Goal: Task Accomplishment & Management: Use online tool/utility

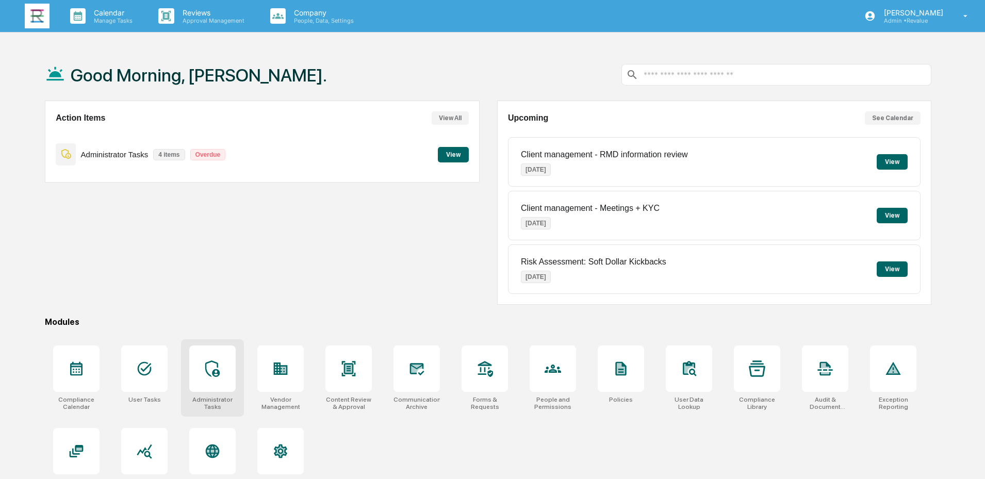
click at [204, 376] on div at bounding box center [212, 369] width 46 height 46
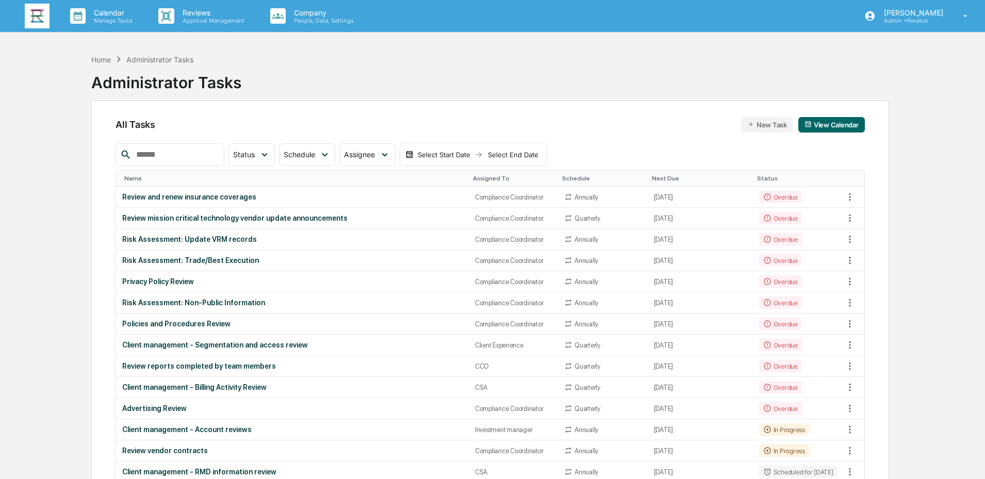
click at [182, 154] on input "text" at bounding box center [176, 154] width 88 height 13
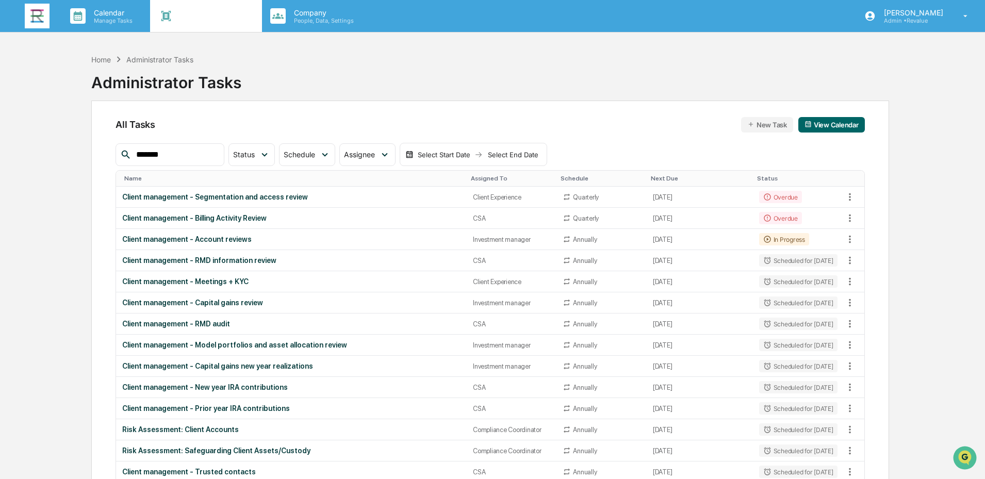
type input "******"
click at [33, 15] on img at bounding box center [37, 16] width 25 height 25
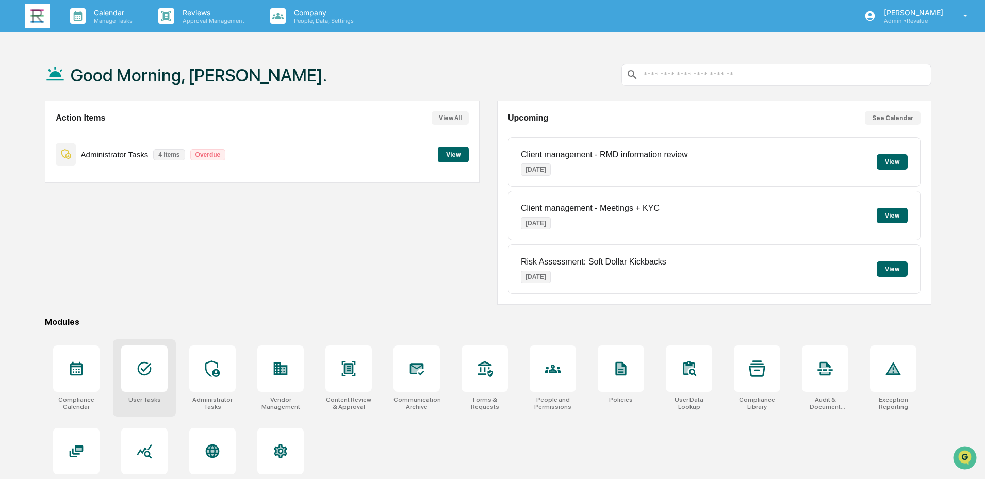
click at [143, 369] on icon at bounding box center [144, 368] width 17 height 17
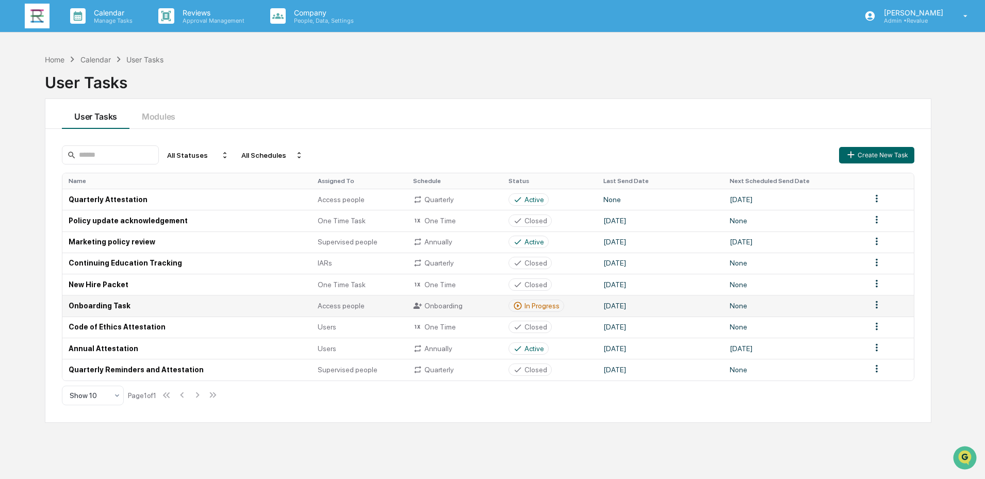
click at [156, 308] on td "Onboarding Task" at bounding box center [186, 305] width 249 height 21
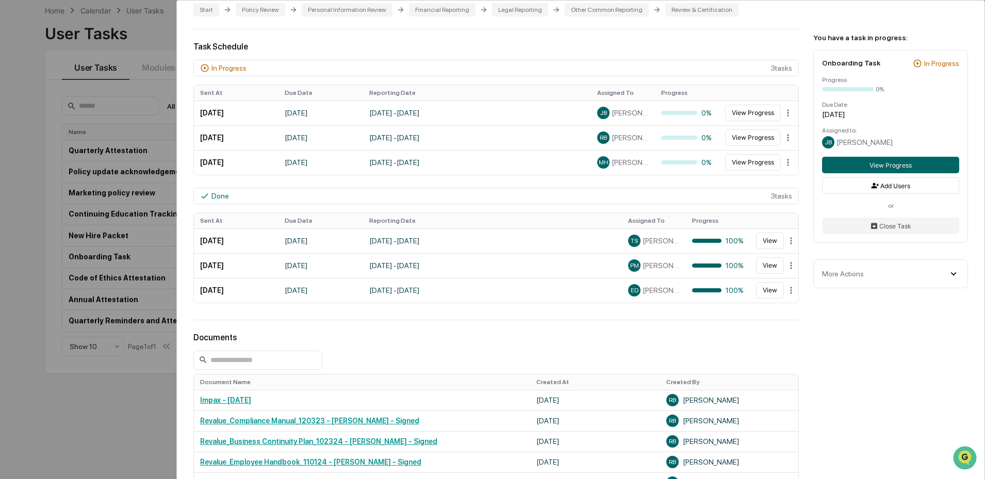
scroll to position [206, 0]
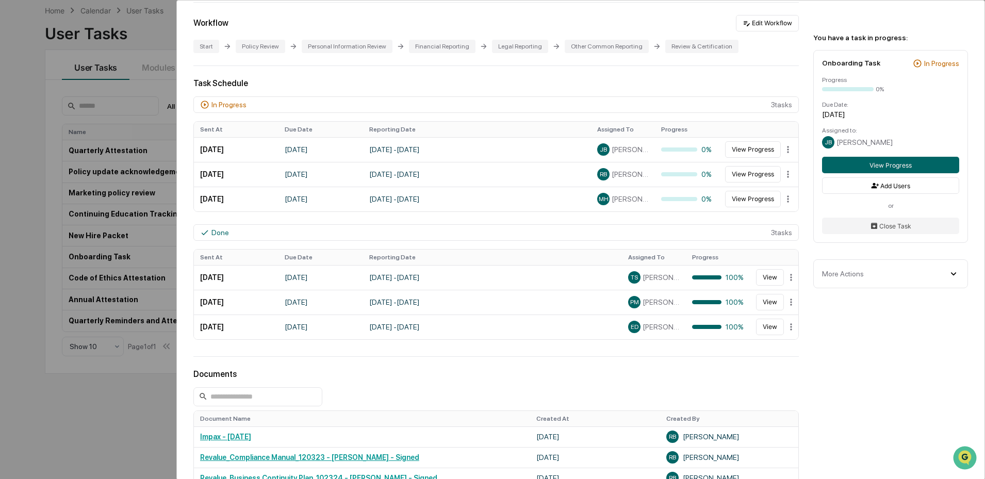
click at [42, 287] on div "User Tasks Onboarding Task Onboarding Task Active No description Details Assign…" at bounding box center [492, 239] width 985 height 479
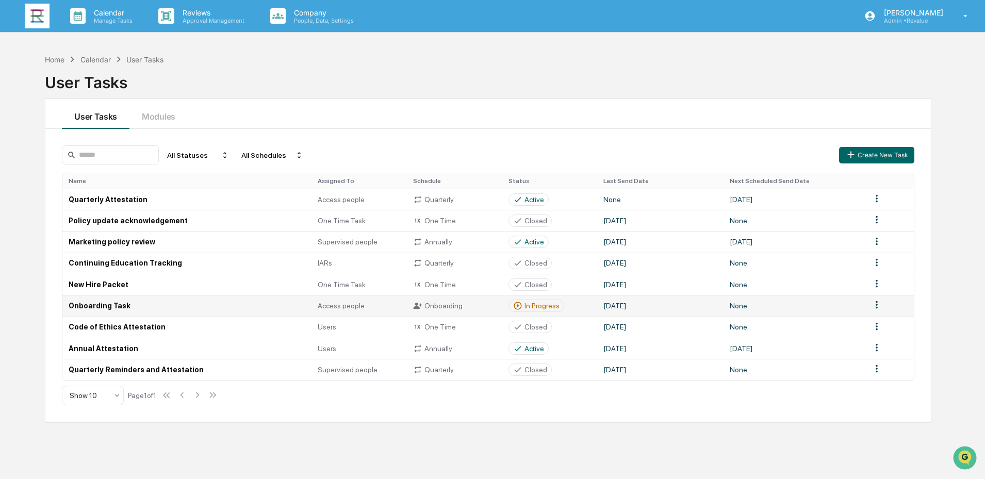
click at [140, 302] on td "Onboarding Task" at bounding box center [186, 305] width 249 height 21
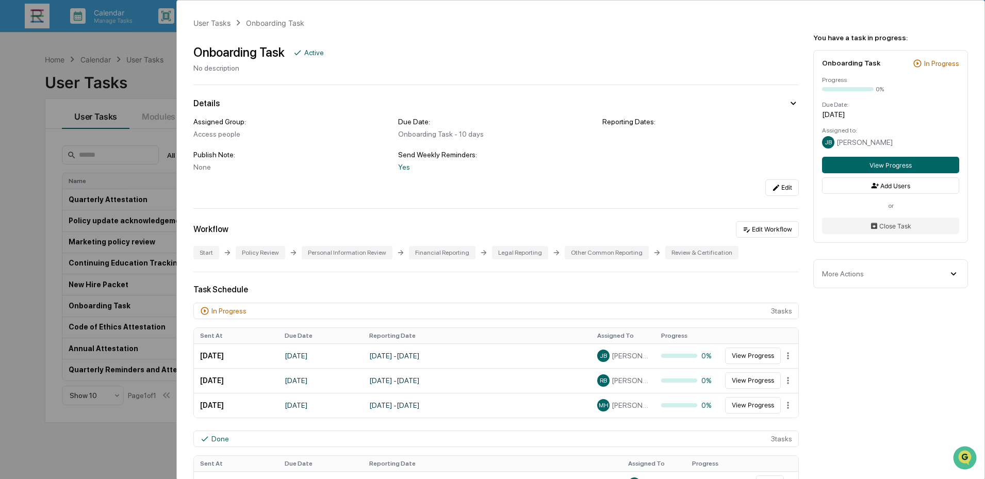
click at [20, 145] on div "User Tasks Onboarding Task Onboarding Task Active No description Details Assign…" at bounding box center [492, 239] width 985 height 479
